Goal: Task Accomplishment & Management: Use online tool/utility

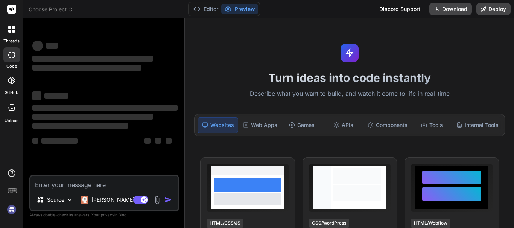
type textarea "x"
type textarea "s"
type textarea "x"
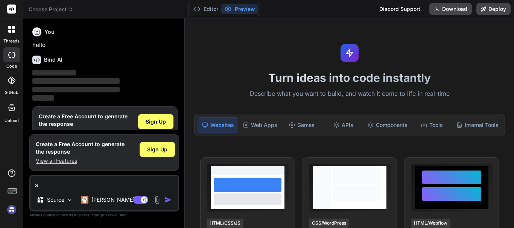
type textarea "st"
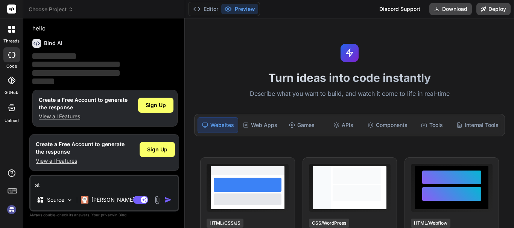
type textarea "x"
type textarea "st"
click at [157, 105] on span "Sign Up" at bounding box center [156, 106] width 20 height 8
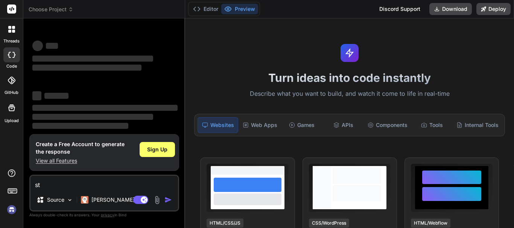
scroll to position [14, 0]
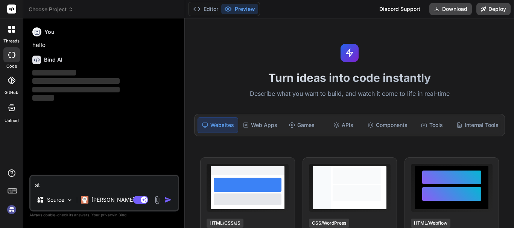
type textarea "x"
click at [44, 186] on textarea "st" at bounding box center [104, 183] width 148 height 14
type textarea "sta"
type textarea "x"
type textarea "stan"
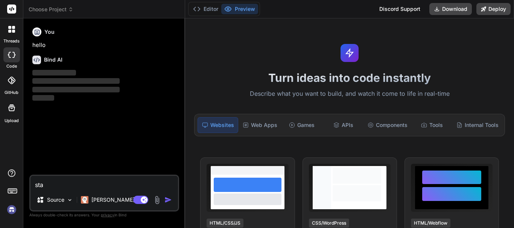
type textarea "x"
type textarea "stand"
type textarea "x"
type textarea "standa"
type textarea "x"
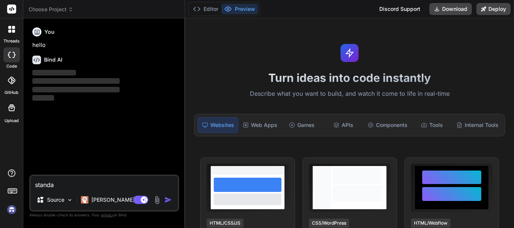
type textarea "standar"
type textarea "x"
type textarea "standard"
type textarea "x"
type textarea "standard"
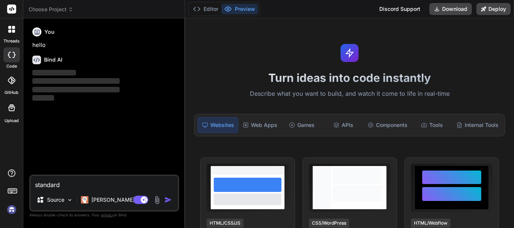
type textarea "x"
type textarea "standard t"
type textarea "x"
type textarea "standard te"
type textarea "x"
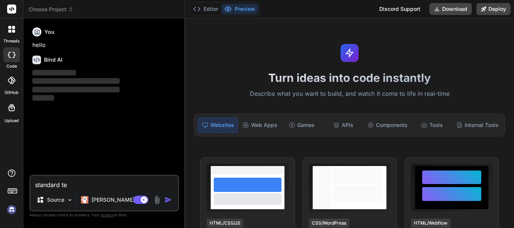
type textarea "standard tes"
type textarea "x"
type textarea "standard test"
type textarea "x"
type textarea "standard test"
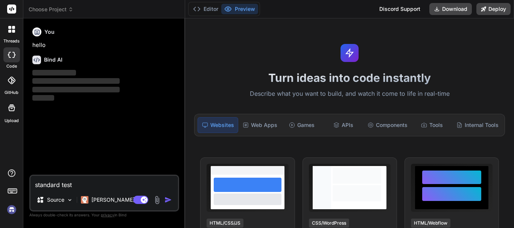
type textarea "x"
type textarea "standard test c"
type textarea "x"
type textarea "standard test ca"
type textarea "x"
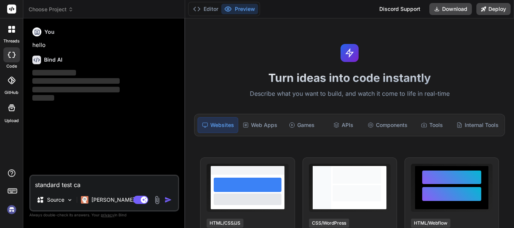
type textarea "standard test cas"
type textarea "x"
type textarea "standard test case"
type textarea "x"
type textarea "standard test cases"
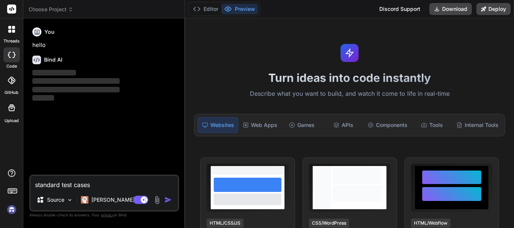
type textarea "x"
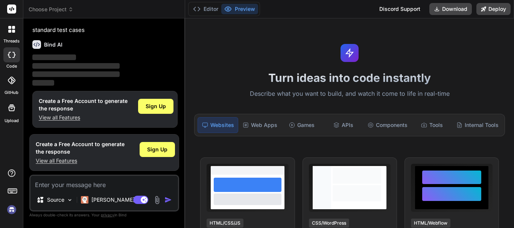
scroll to position [94, 0]
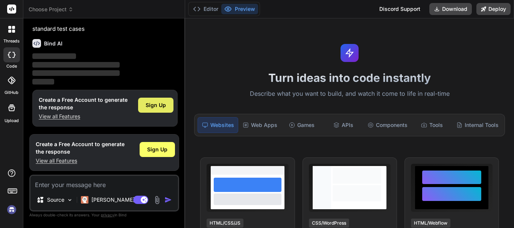
click at [158, 101] on div "Sign Up" at bounding box center [155, 105] width 35 height 15
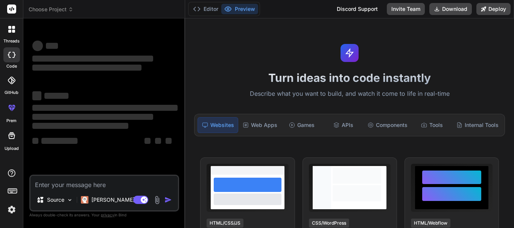
scroll to position [0, 0]
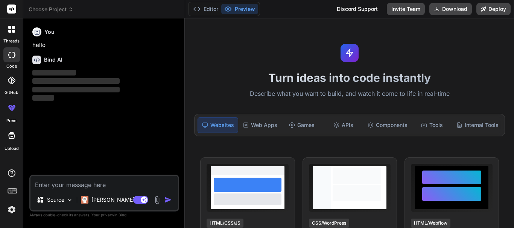
type textarea "x"
click at [58, 184] on textarea at bounding box center [104, 183] width 148 height 14
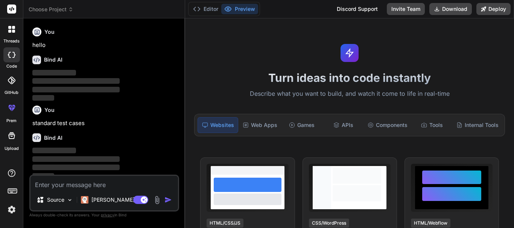
scroll to position [6, 0]
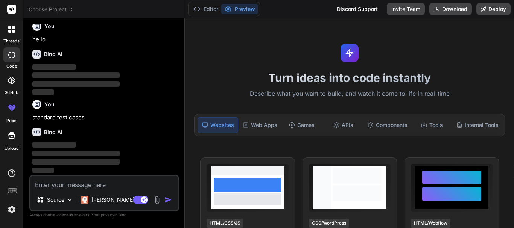
type textarea "s"
type textarea "x"
type textarea "st"
type textarea "x"
type textarea "sta"
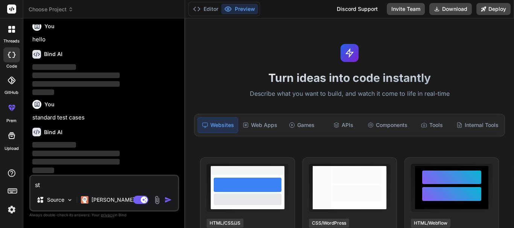
type textarea "x"
type textarea "stan"
type textarea "x"
type textarea "stand"
type textarea "x"
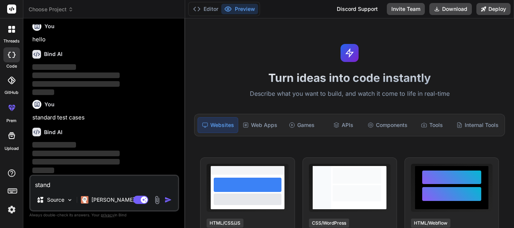
type textarea "standa"
type textarea "x"
type textarea "standar"
type textarea "x"
type textarea "standard"
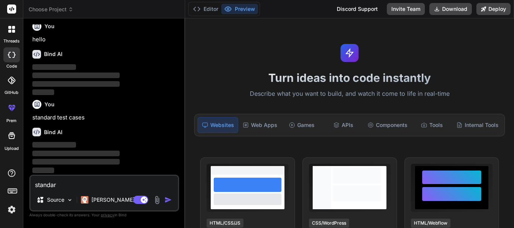
type textarea "x"
type textarea "standard"
type textarea "x"
type textarea "standard t"
type textarea "x"
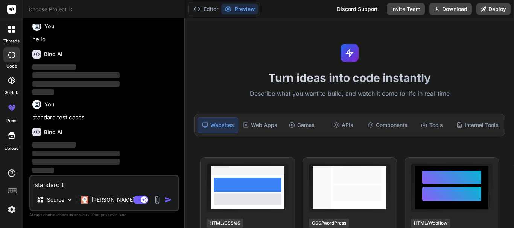
type textarea "standard te"
type textarea "x"
type textarea "standard tes"
type textarea "x"
type textarea "standard test"
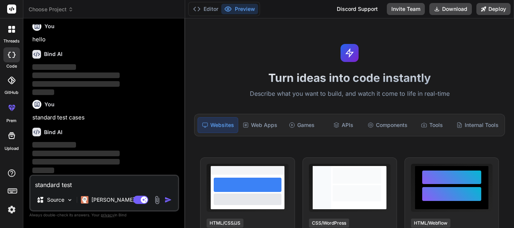
type textarea "x"
type textarea "standard test"
type textarea "x"
type textarea "standard test c"
type textarea "x"
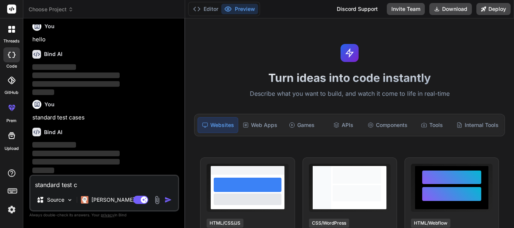
type textarea "standard test ca"
type textarea "x"
type textarea "standard test cas"
type textarea "x"
type textarea "standard test case"
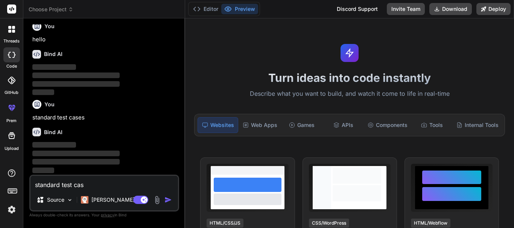
type textarea "x"
type textarea "standard test cases"
type textarea "x"
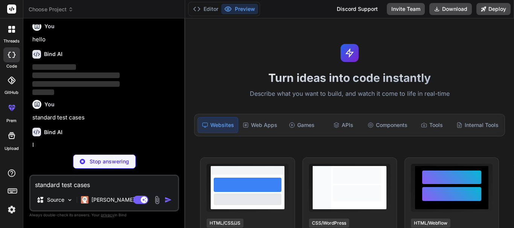
scroll to position [0, 0]
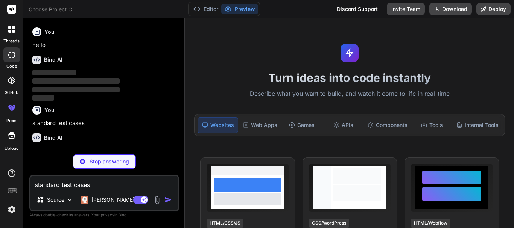
type textarea "standard test cases"
type textarea "x"
type textarea "standard test cases 3"
type textarea "x"
type textarea "standard test cases 30"
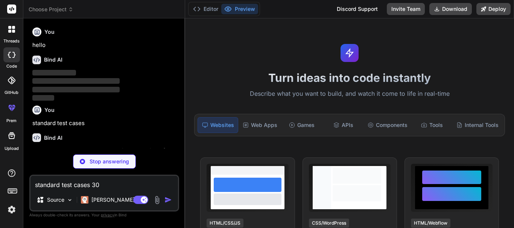
type textarea "x"
type textarea "standard test cases 30"
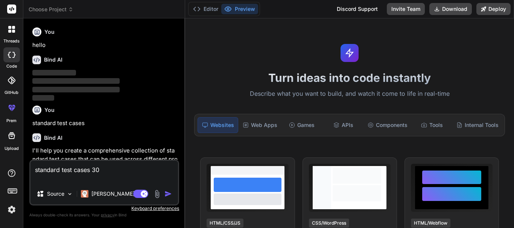
type textarea "x"
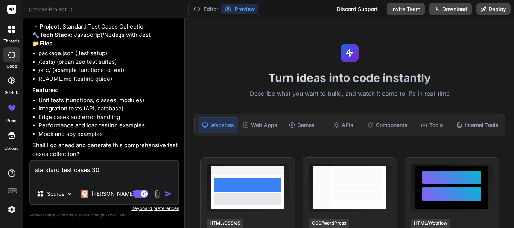
scroll to position [178, 0]
drag, startPoint x: 105, startPoint y: 170, endPoint x: 28, endPoint y: 167, distance: 77.2
click at [28, 167] on div "Bind AI Web Search Created with Pixso. Code Generator You hello Bind AI ‌ ‌ ‌ ‌…" at bounding box center [104, 123] width 162 height 210
type textarea "p"
type textarea "x"
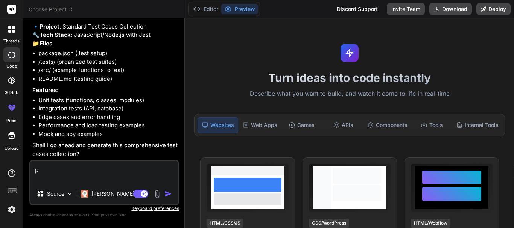
type textarea "pr"
type textarea "x"
type textarea "pro"
type textarea "x"
type textarea "prov"
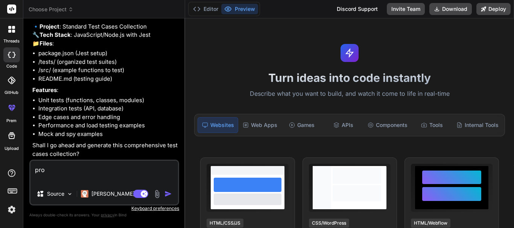
type textarea "x"
type textarea "provi"
type textarea "x"
type textarea "provid"
type textarea "x"
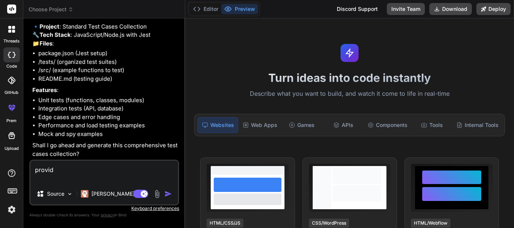
type textarea "provide"
type textarea "x"
type textarea "provide"
type textarea "x"
type textarea "provide s"
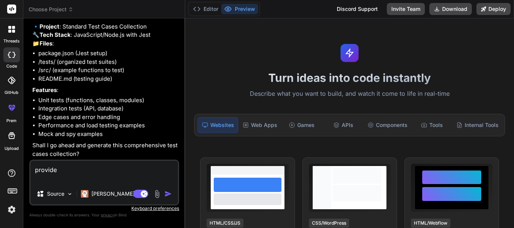
type textarea "x"
type textarea "provide"
type textarea "x"
type textarea "provide 3"
type textarea "x"
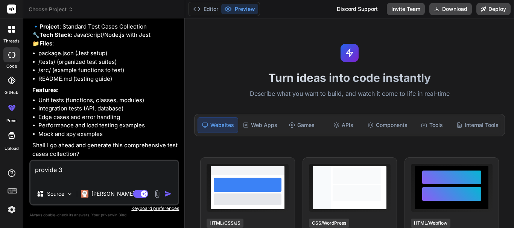
type textarea "provide 30"
type textarea "x"
type textarea "provide 30"
type textarea "x"
type textarea "provide 30 s"
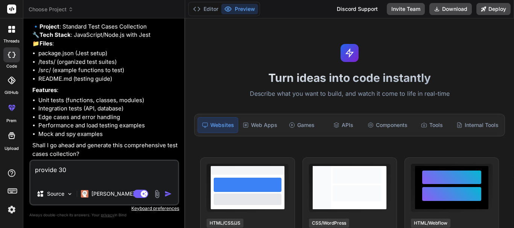
type textarea "x"
type textarea "provide 30 st"
type textarea "x"
type textarea "provide 30 sta"
type textarea "x"
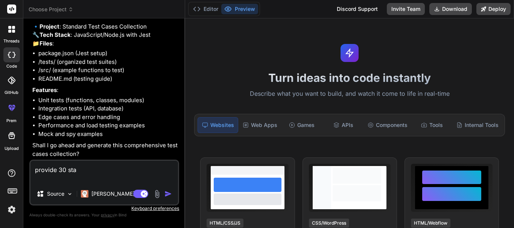
type textarea "provide 30 stan"
type textarea "x"
type textarea "provide 30 stand"
type textarea "x"
type textarea "provide 30 standa"
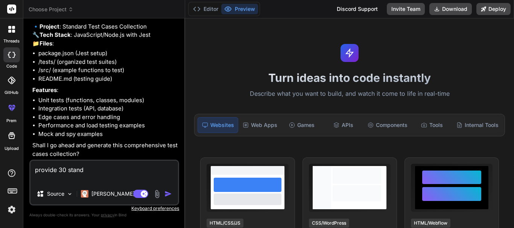
type textarea "x"
type textarea "provide 30 standar"
type textarea "x"
type textarea "provide 30 standard"
type textarea "x"
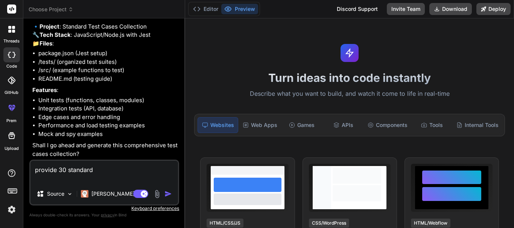
type textarea "provide 30 standard"
type textarea "x"
type textarea "provide 30 standard t"
type textarea "x"
type textarea "provide 30 standard te"
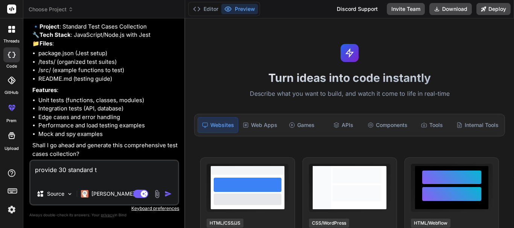
type textarea "x"
type textarea "provide 30 standard tes"
type textarea "x"
type textarea "provide 30 standard test"
type textarea "x"
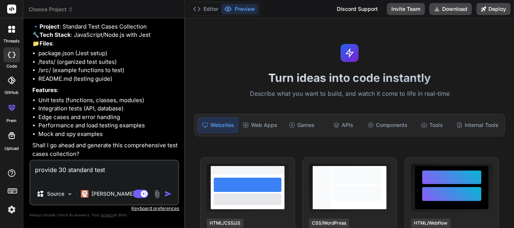
type textarea "provide 30 standard test"
type textarea "x"
type textarea "provide 30 standard test c"
type textarea "x"
type textarea "provide 30 standard test ca"
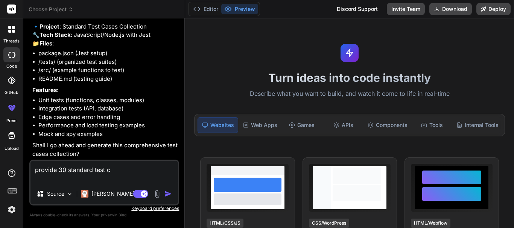
type textarea "x"
type textarea "provide 30 standard test cas"
type textarea "x"
type textarea "provide 30 standard test case"
type textarea "x"
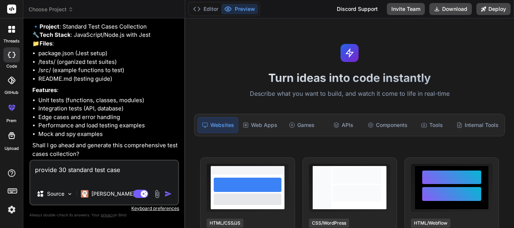
type textarea "provide 30 standard test case"
type textarea "x"
click at [94, 167] on textarea "provide 30 standard test case" at bounding box center [104, 172] width 148 height 23
type textarea "provide 30 standard test case"
type textarea "x"
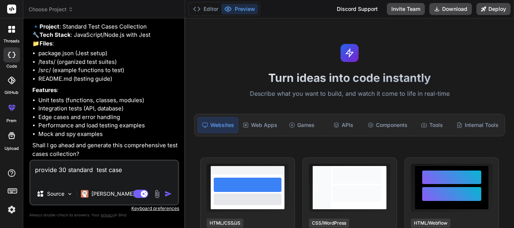
type textarea "provide 30 standard mtest case"
type textarea "x"
type textarea "provide 30 standard matest case"
type textarea "x"
type textarea "provide 30 standard mantest case"
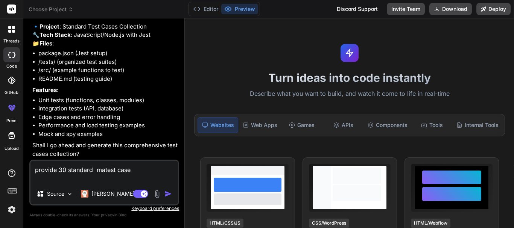
type textarea "x"
type textarea "provide 30 standard manutest case"
type textarea "x"
type textarea "provide 30 standard manuatest case"
type textarea "x"
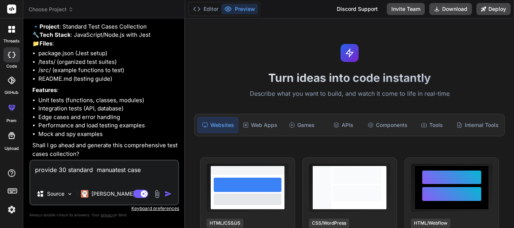
type textarea "provide 30 standard manualtest case"
type textarea "x"
type textarea "provide 30 standard manual test case"
type textarea "x"
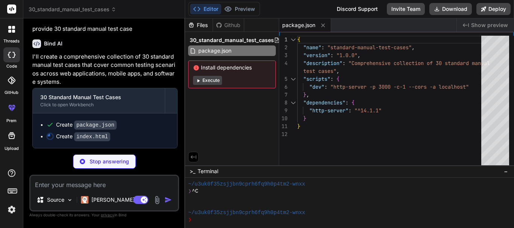
scroll to position [330, 0]
click at [10, 33] on div at bounding box center [12, 29] width 16 height 16
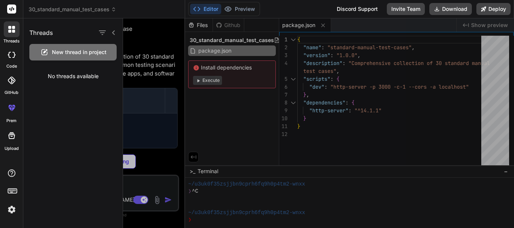
click at [10, 33] on div at bounding box center [12, 29] width 16 height 16
click at [11, 57] on icon at bounding box center [12, 55] width 8 height 6
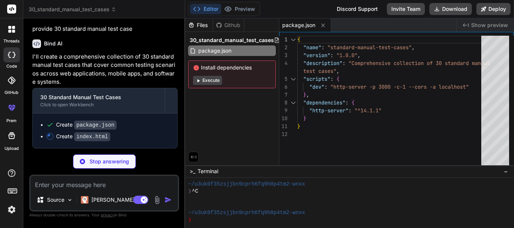
click at [84, 157] on div "Stop answering" at bounding box center [104, 162] width 63 height 14
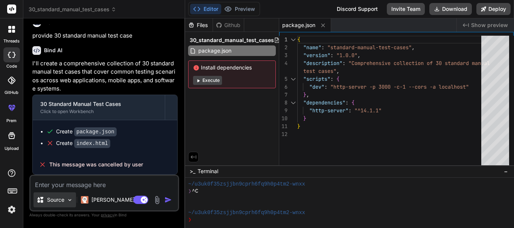
click at [76, 195] on div "Source" at bounding box center [54, 200] width 43 height 15
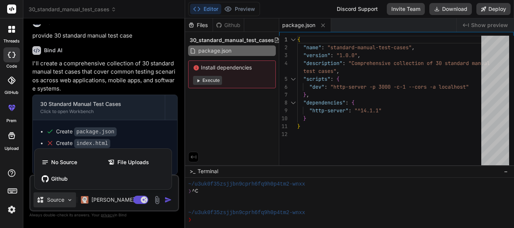
click at [70, 198] on div at bounding box center [257, 114] width 514 height 228
type textarea "x"
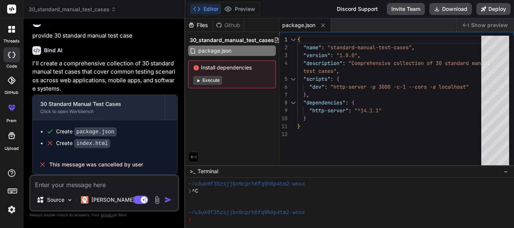
click at [44, 186] on textarea at bounding box center [104, 183] width 148 height 14
type textarea "p"
type textarea "x"
type textarea "pr"
type textarea "x"
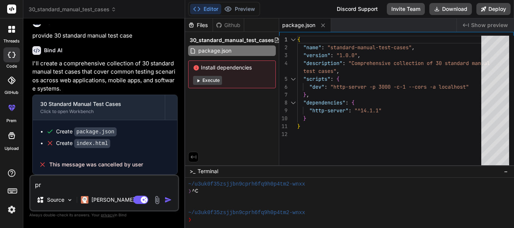
type textarea "pro"
type textarea "x"
type textarea "prov"
type textarea "x"
type textarea "provi"
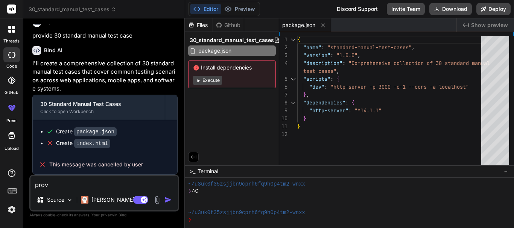
type textarea "x"
type textarea "provid"
type textarea "x"
type textarea "provide"
type textarea "x"
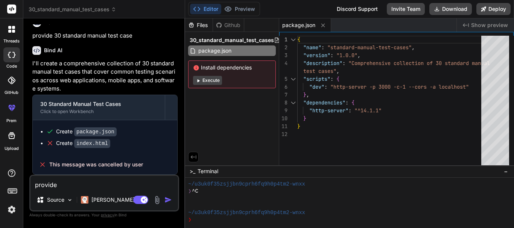
type textarea "provide"
type textarea "x"
type textarea "provide t"
type textarea "x"
type textarea "provide te"
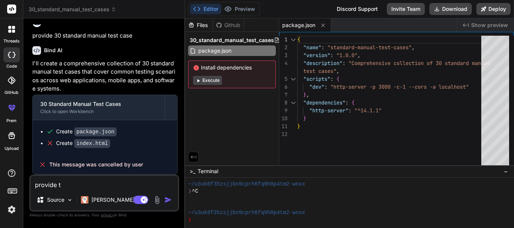
type textarea "x"
type textarea "provide tes"
type textarea "x"
type textarea "provide test"
type textarea "x"
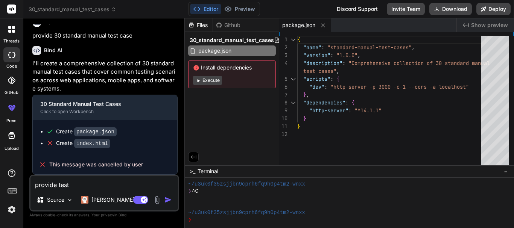
type textarea "provide test"
type textarea "x"
type textarea "provide test c"
type textarea "x"
type textarea "provide test ca"
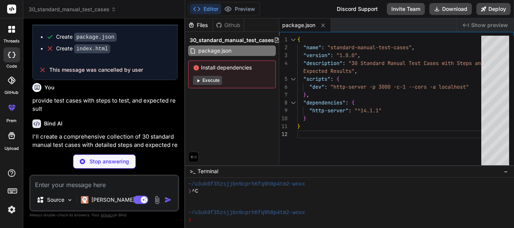
scroll to position [490, 0]
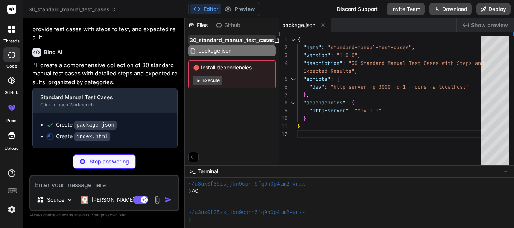
click at [197, 37] on span "30_standard_manual_test_cases" at bounding box center [232, 41] width 84 height 8
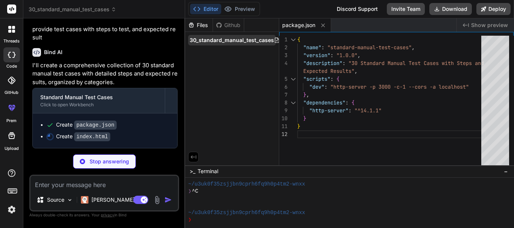
click at [242, 39] on span "30_standard_manual_test_cases" at bounding box center [232, 41] width 84 height 8
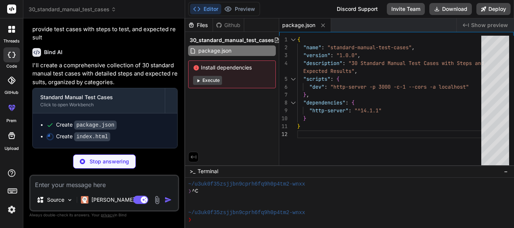
click at [242, 39] on span "30_standard_manual_test_cases" at bounding box center [232, 41] width 84 height 8
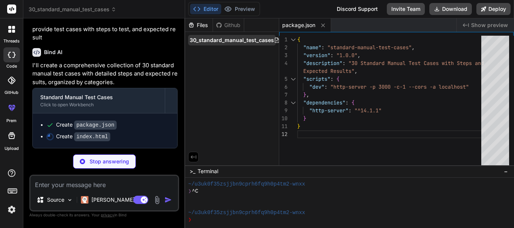
click at [235, 40] on span "30_standard_manual_test_cases" at bounding box center [232, 41] width 84 height 8
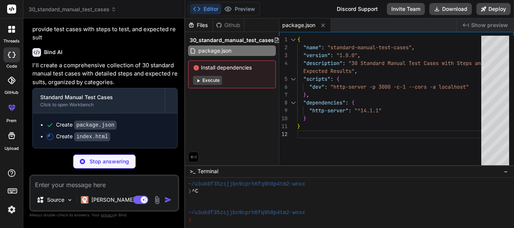
click at [190, 26] on icon at bounding box center [191, 25] width 5 height 5
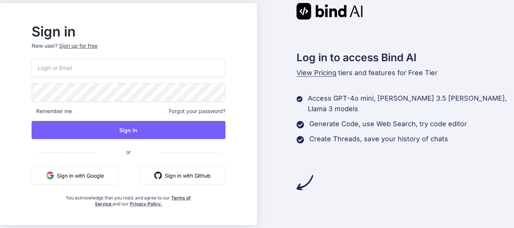
click at [63, 66] on input "email" at bounding box center [129, 68] width 194 height 18
type input "[EMAIL_ADDRESS][DOMAIN_NAME]"
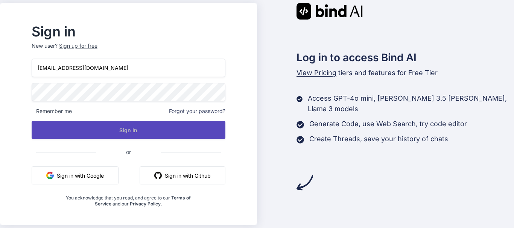
click at [134, 129] on button "Sign In" at bounding box center [129, 130] width 194 height 18
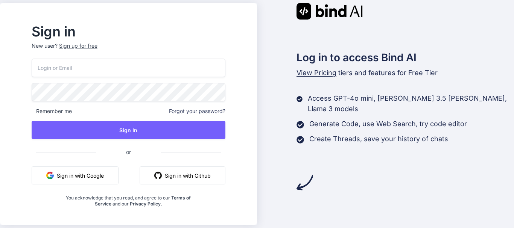
click at [64, 67] on input "email" at bounding box center [129, 68] width 194 height 18
type input "yash@yopmail.com"
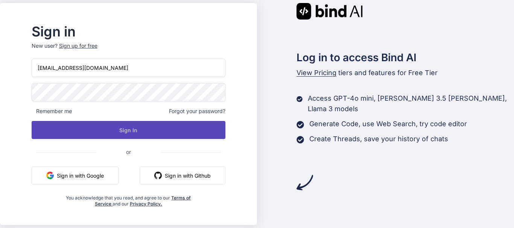
click at [146, 126] on button "Sign In" at bounding box center [129, 130] width 194 height 18
